Goal: Navigation & Orientation: Find specific page/section

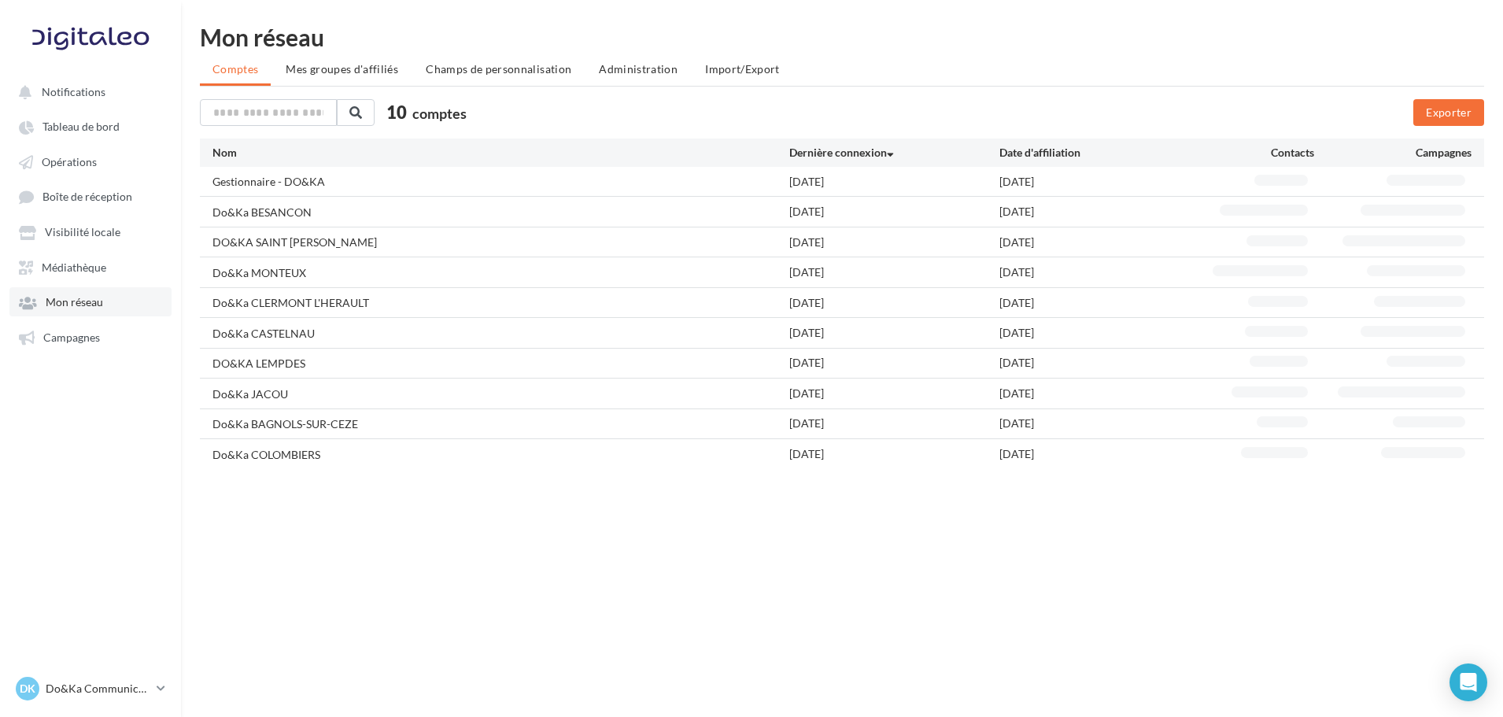
click at [99, 296] on span "Mon réseau" at bounding box center [74, 302] width 57 height 13
click at [337, 80] on li "Mes groupes d'affiliés" at bounding box center [342, 69] width 138 height 28
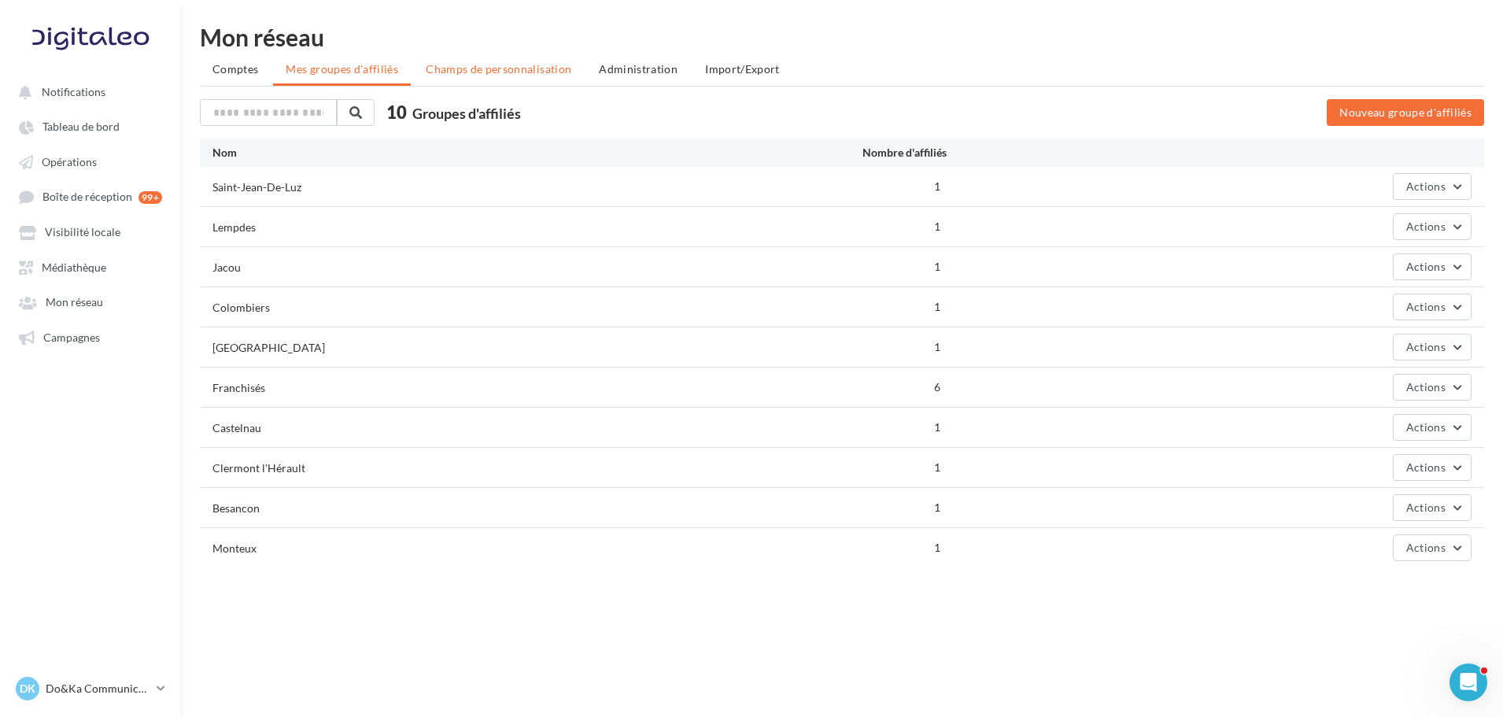
click at [478, 74] on span "Champs de personnalisation" at bounding box center [499, 68] width 146 height 13
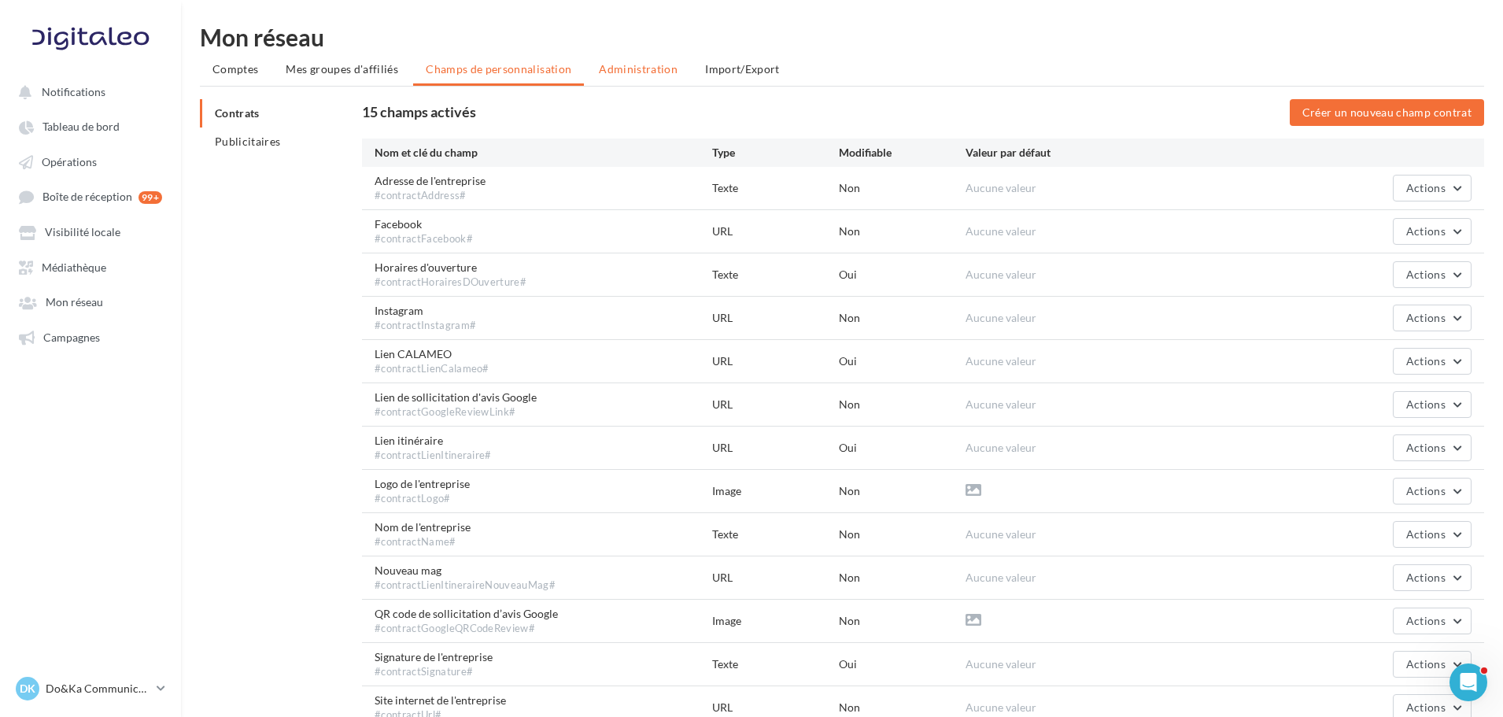
click at [607, 65] on span "Administration" at bounding box center [638, 68] width 79 height 13
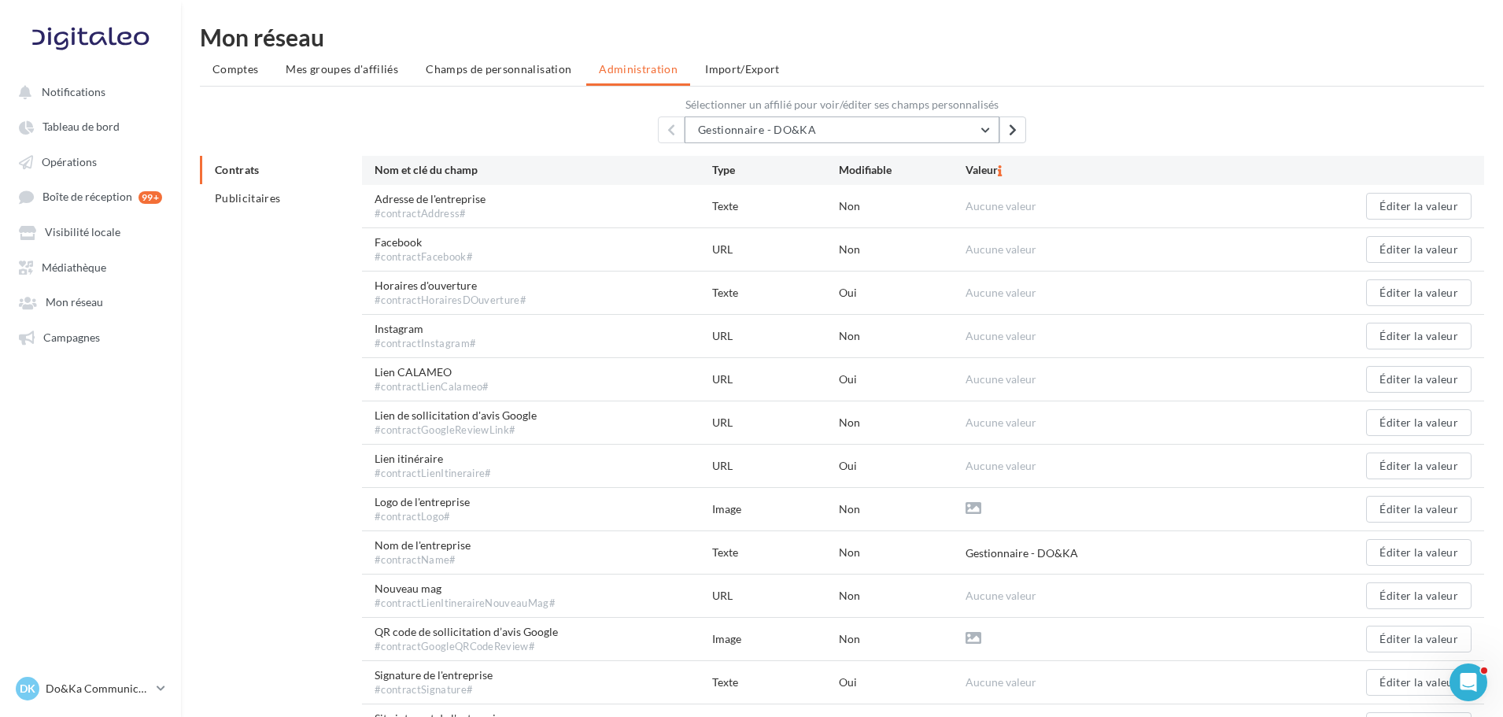
click at [945, 124] on button "Gestionnaire - DO&KA" at bounding box center [842, 129] width 315 height 27
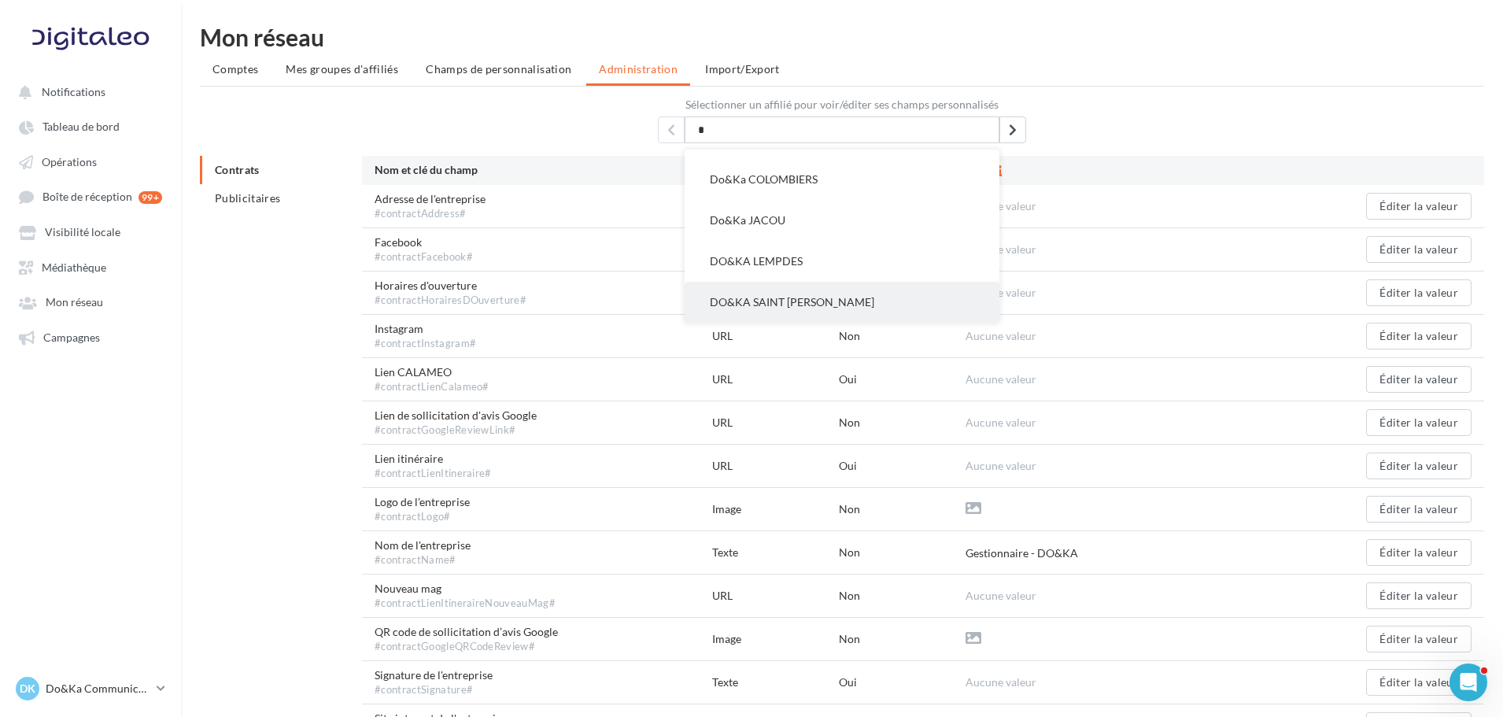
click at [841, 307] on span "DO&KA SAINT [PERSON_NAME]" at bounding box center [792, 301] width 164 height 13
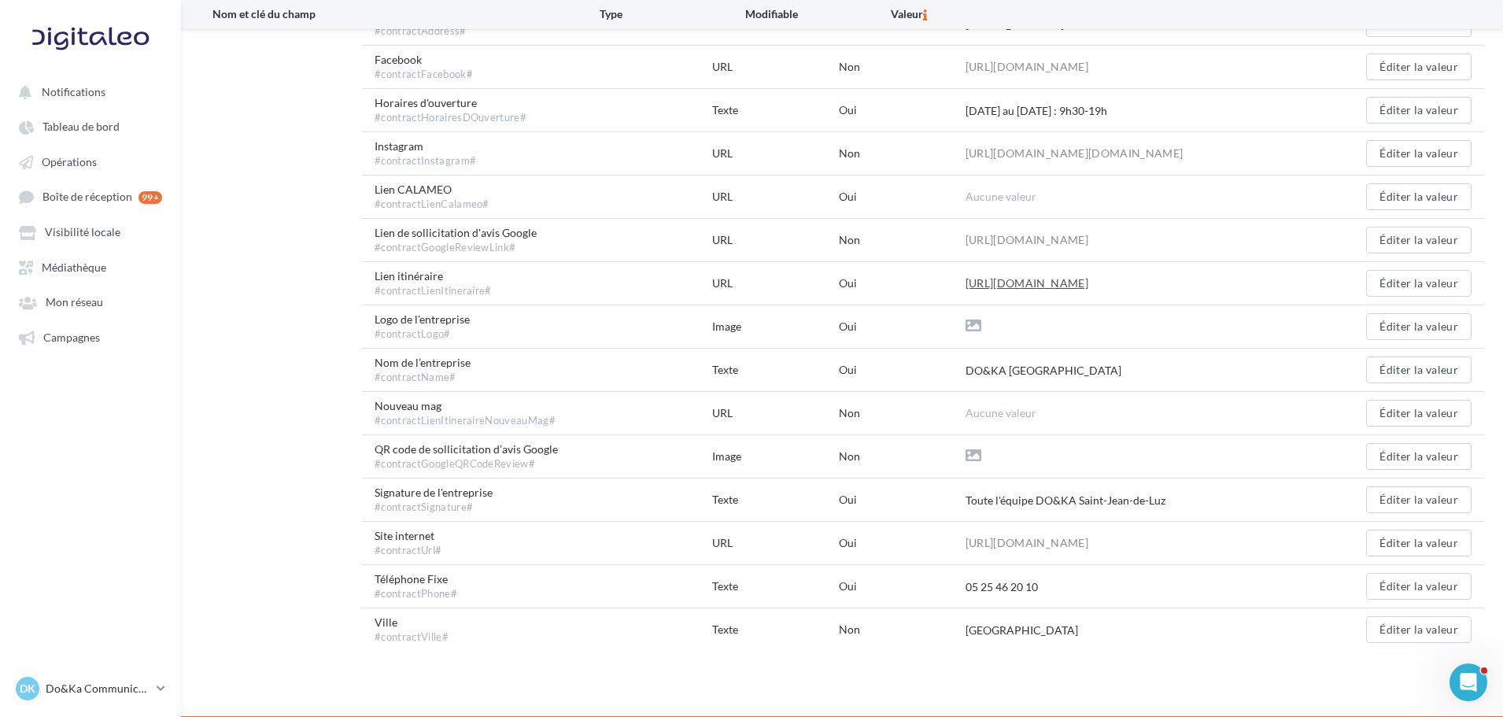
scroll to position [186, 0]
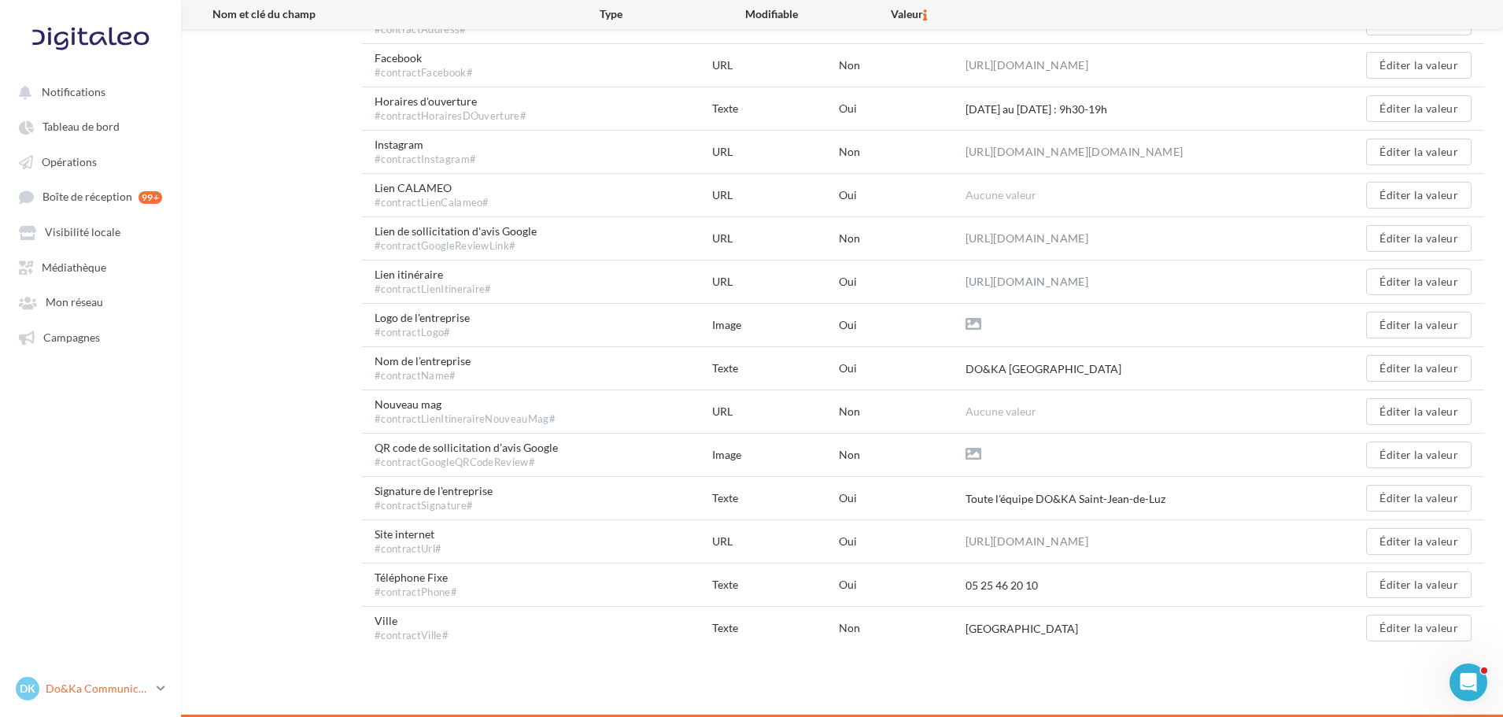
click at [125, 688] on p "Do&Ka Communication" at bounding box center [98, 689] width 105 height 16
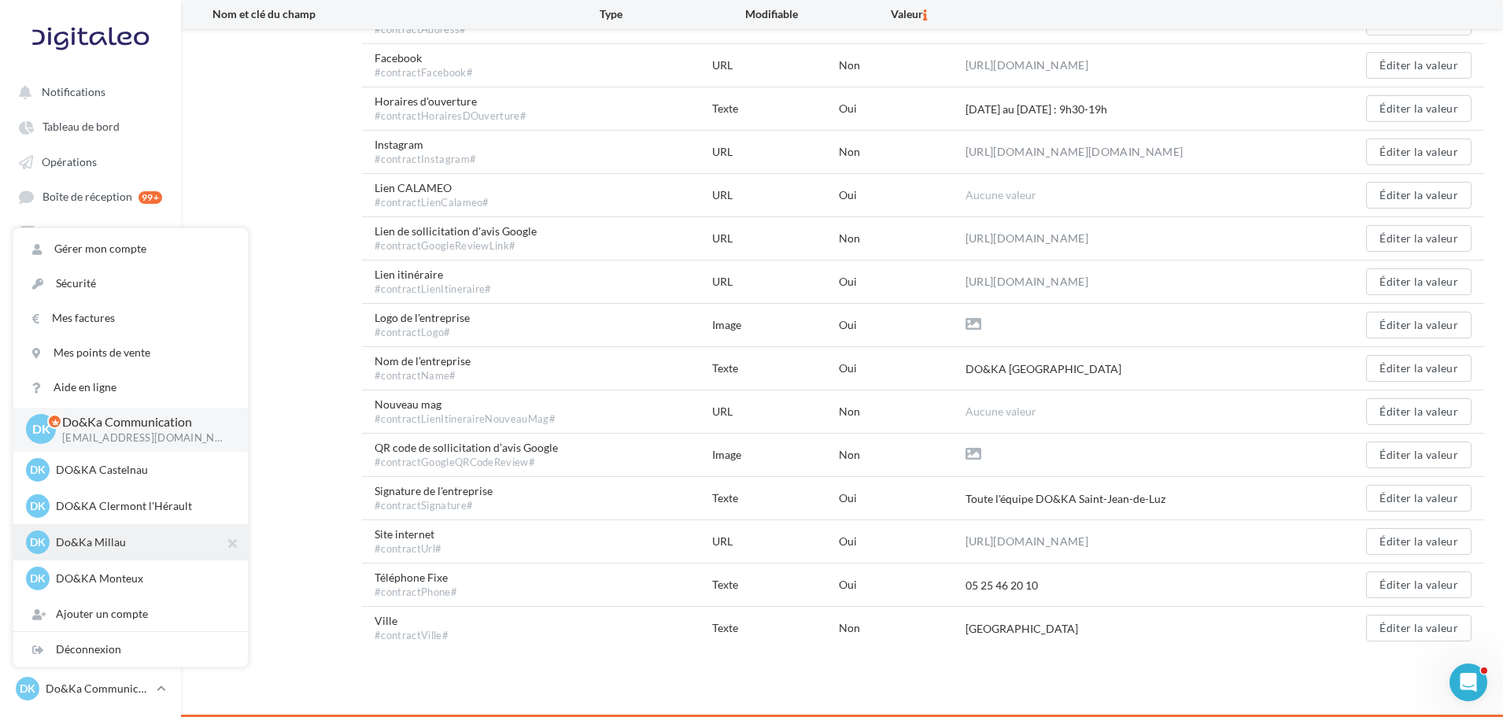
scroll to position [0, 0]
click at [271, 224] on div "Contrats Publicitaires Nom et clé du champ Type Modifiable [GEOGRAPHIC_DATA] Ad…" at bounding box center [848, 310] width 1297 height 677
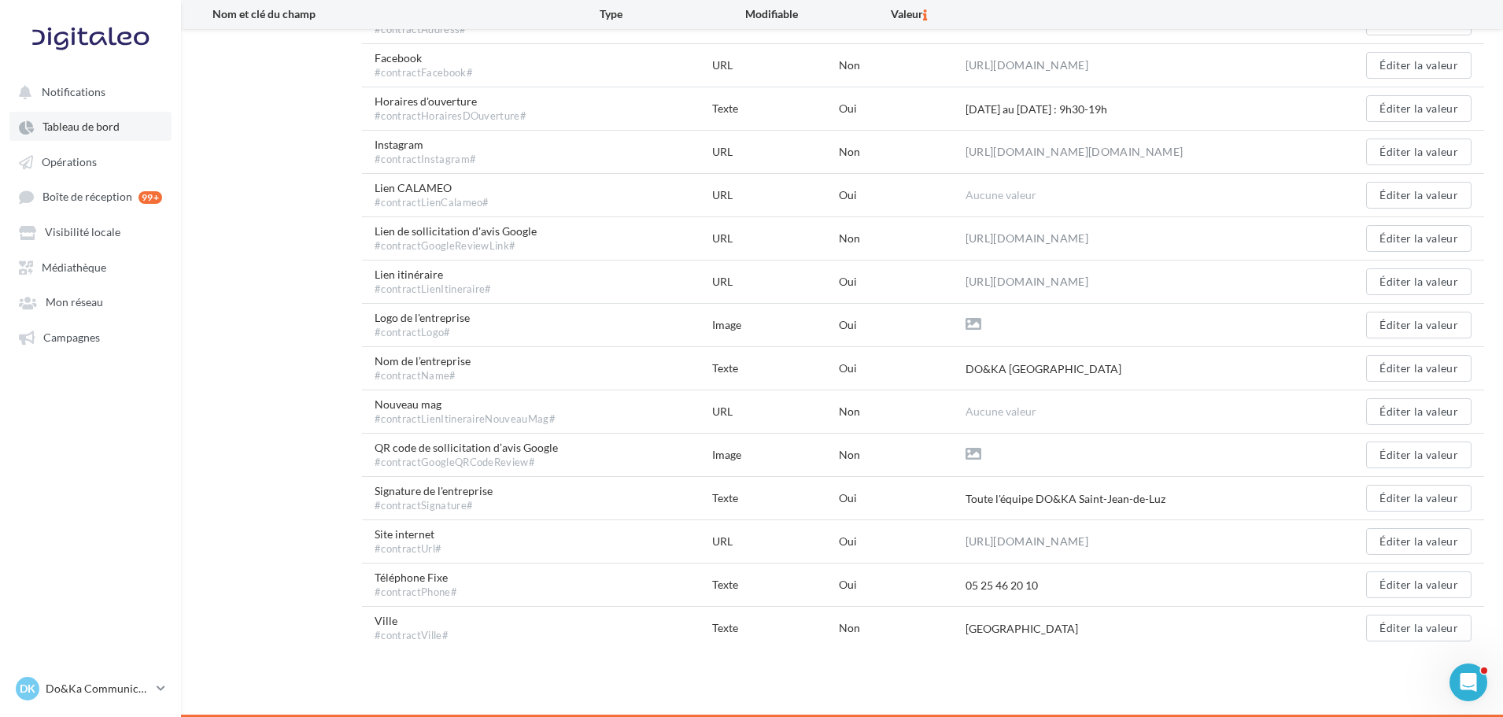
click at [62, 133] on span "Tableau de bord" at bounding box center [80, 126] width 77 height 13
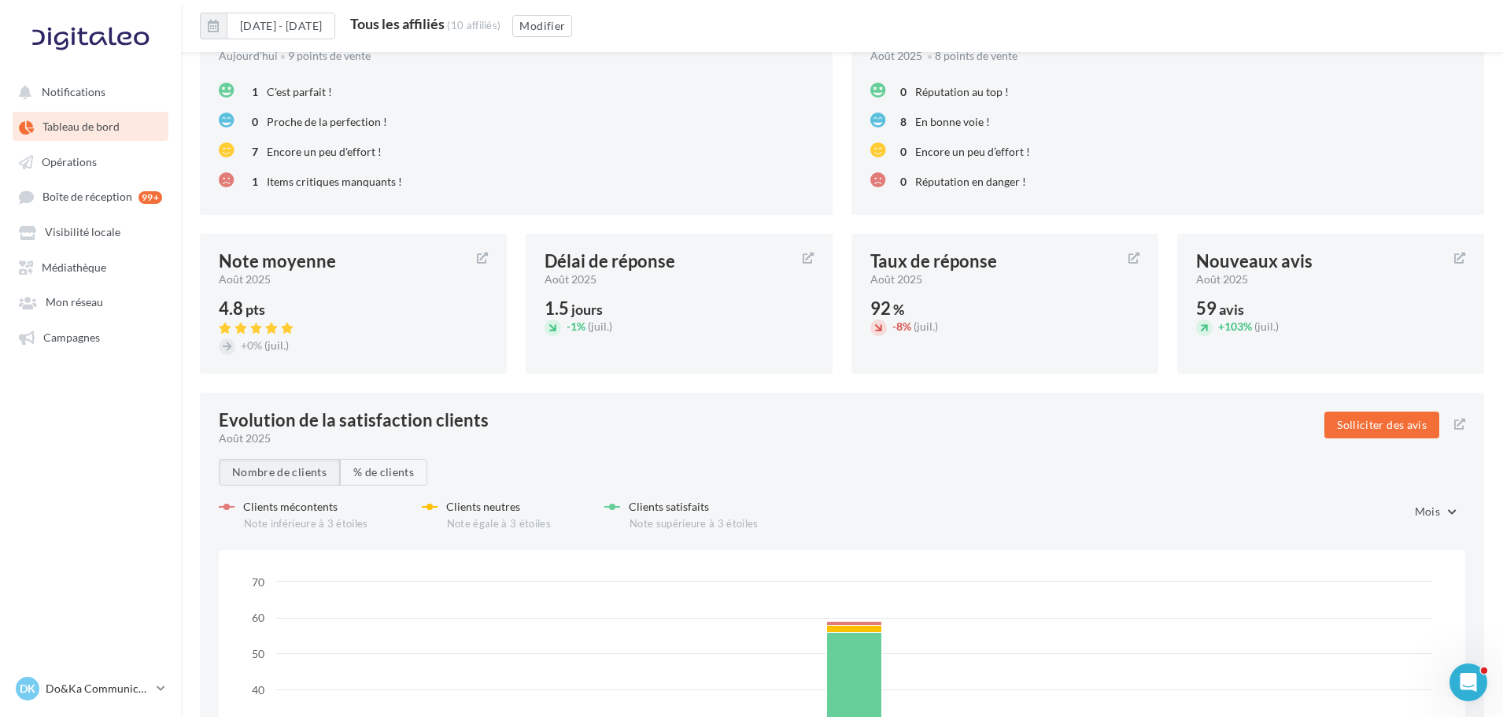
scroll to position [1921, 0]
